Goal: Task Accomplishment & Management: Manage account settings

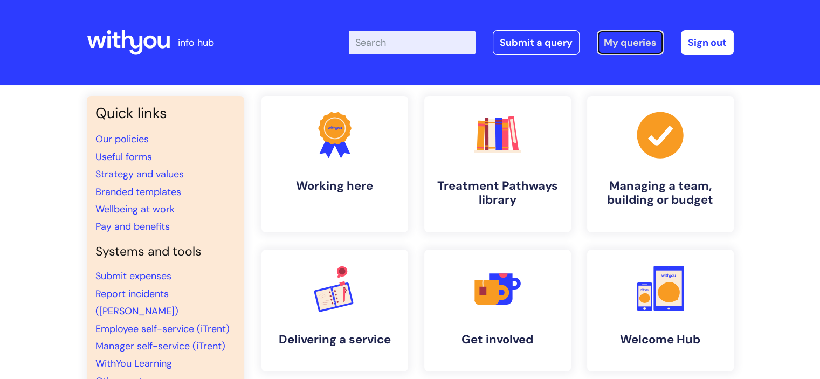
click at [611, 42] on link "My queries" at bounding box center [630, 42] width 67 height 25
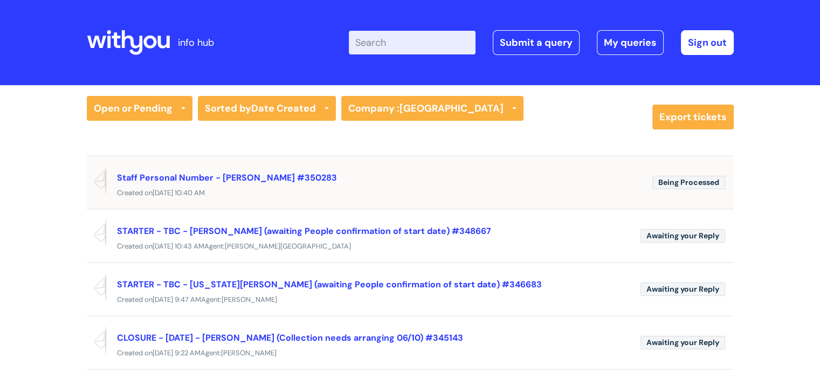
click at [515, 165] on div "Staff Personal Number - [PERSON_NAME] #350283 Created [DATE][DATE] 10:40 AM" at bounding box center [410, 182] width 647 height 34
click at [455, 176] on div "Staff Personal Number - [PERSON_NAME] #350283" at bounding box center [380, 177] width 527 height 17
click at [248, 181] on link "Staff Personal Number - [PERSON_NAME] #350283" at bounding box center [227, 177] width 220 height 11
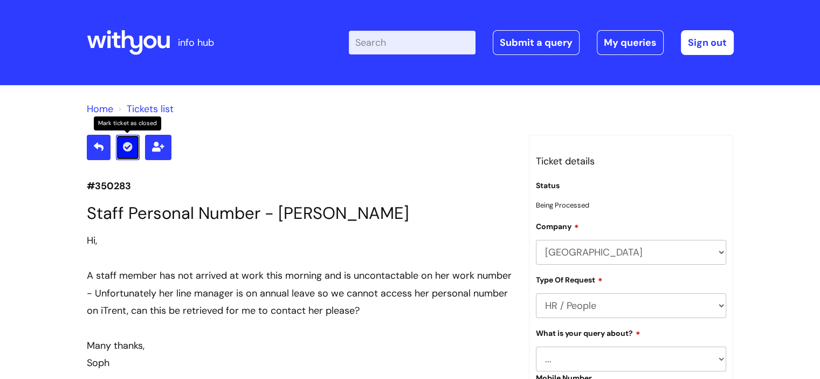
click at [133, 148] on link at bounding box center [128, 147] width 24 height 25
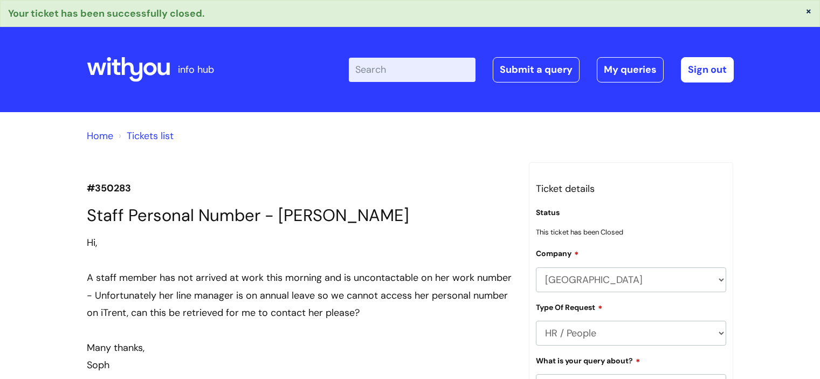
scroll to position [794, 0]
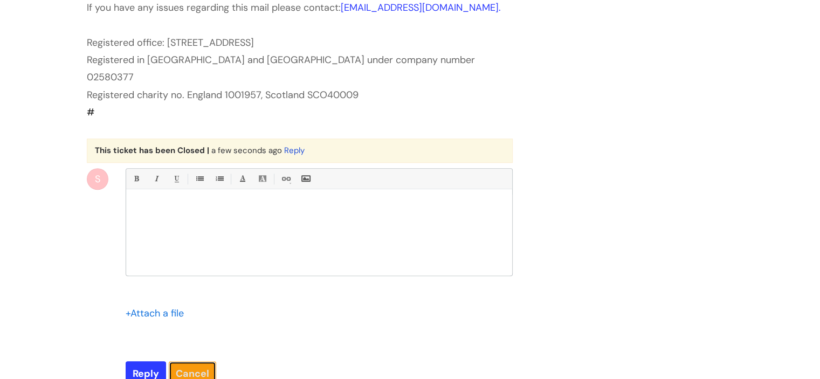
click at [200, 361] on link "Cancel" at bounding box center [192, 373] width 47 height 25
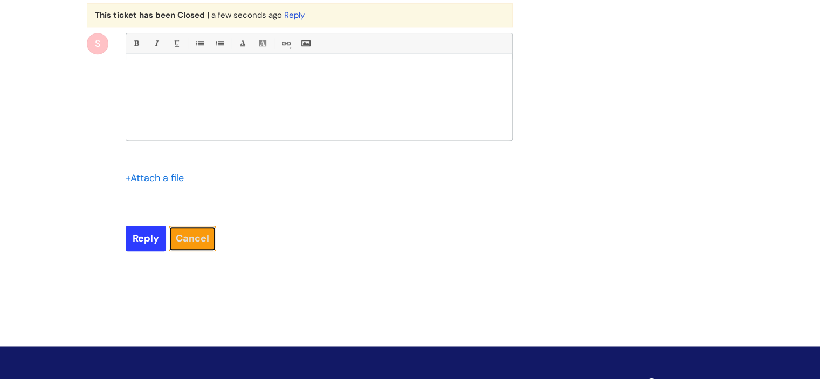
scroll to position [910, 0]
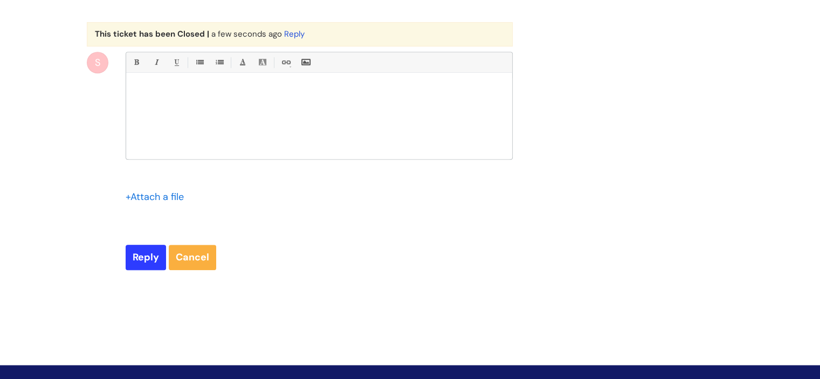
click at [209, 128] on div at bounding box center [319, 118] width 386 height 81
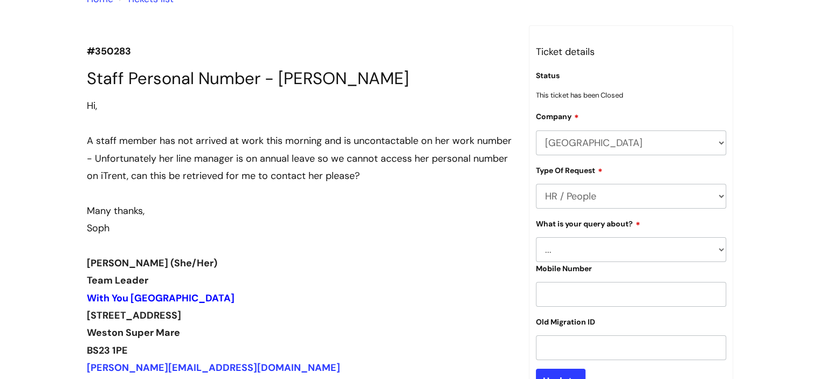
scroll to position [102, 0]
